Goal: Task Accomplishment & Management: Complete application form

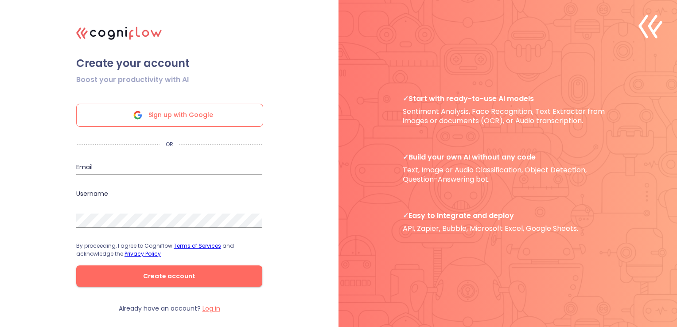
click at [205, 116] on span "Sign up with Google" at bounding box center [180, 115] width 65 height 22
click at [191, 118] on span "Sign up with Google" at bounding box center [180, 115] width 65 height 22
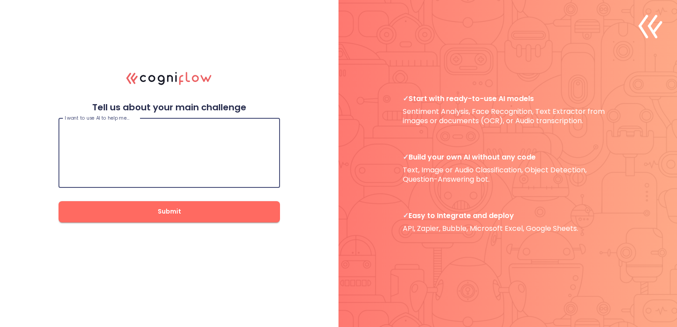
click at [193, 130] on textarea at bounding box center [169, 152] width 209 height 53
paste textarea "(ICJ, 1998: 32"
type textarea "("
click at [212, 143] on textarea at bounding box center [169, 152] width 209 height 53
paste textarea "lo ipsumdol sitame c adipis‌el sedd eiusmo tem incid utlab et. dol magnaali: en…"
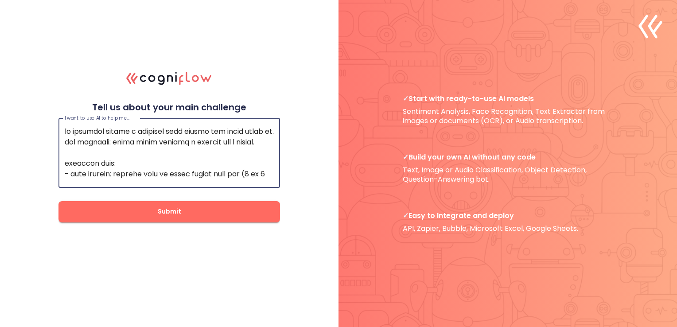
scroll to position [340, 0]
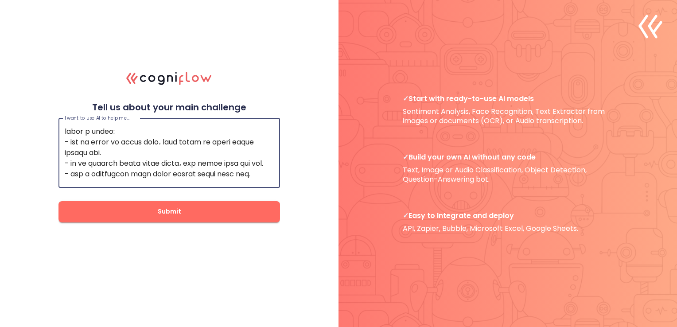
type textarea "lo ipsumdol sitame c adipis‌el sedd eiusmo tem incid utlab et. dol magnaali: en…"
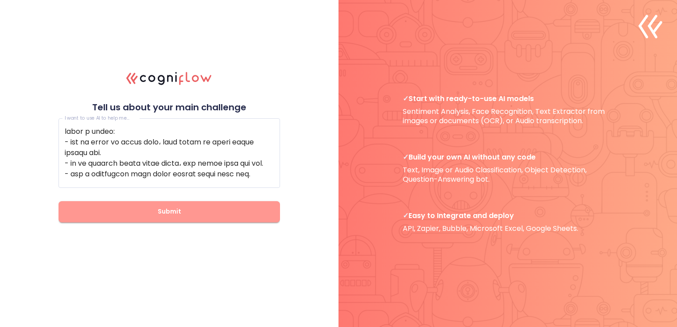
click at [194, 208] on span "Submit" at bounding box center [169, 211] width 193 height 11
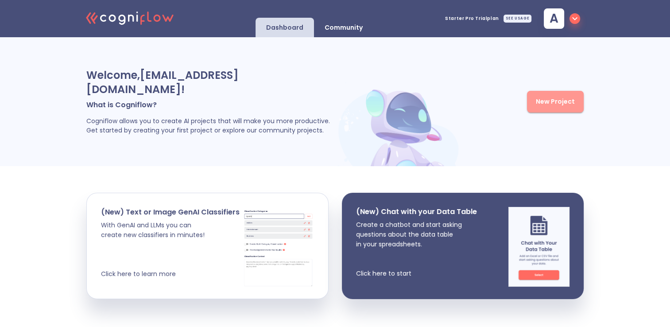
click at [547, 96] on span "New Project" at bounding box center [555, 101] width 39 height 11
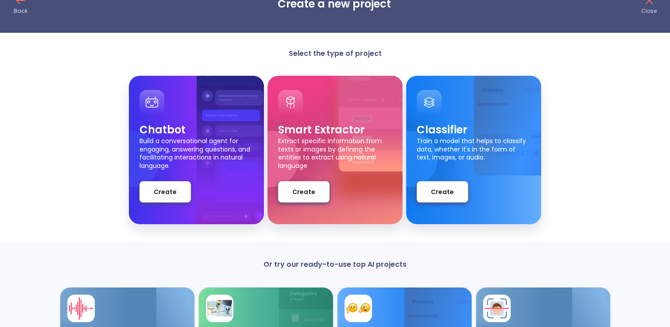
scroll to position [23, 0]
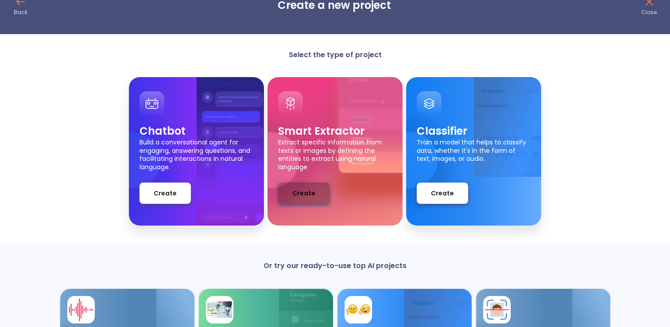
click at [311, 190] on span "Create" at bounding box center [303, 193] width 23 height 11
